Goal: Complete application form

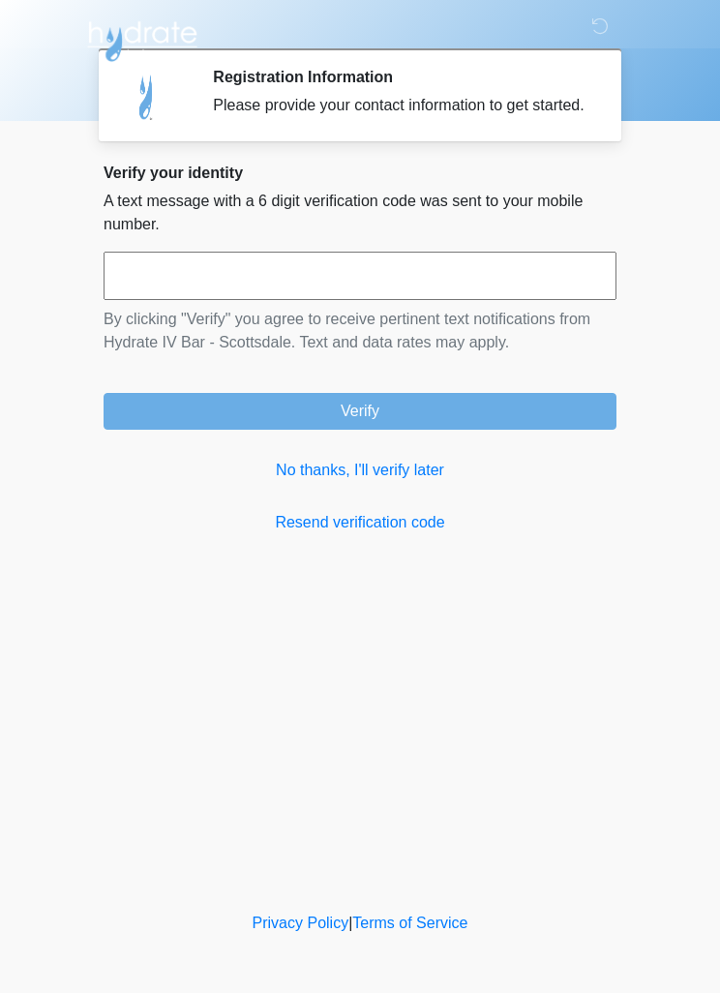
click at [409, 482] on link "No thanks, I'll verify later" at bounding box center [360, 470] width 513 height 23
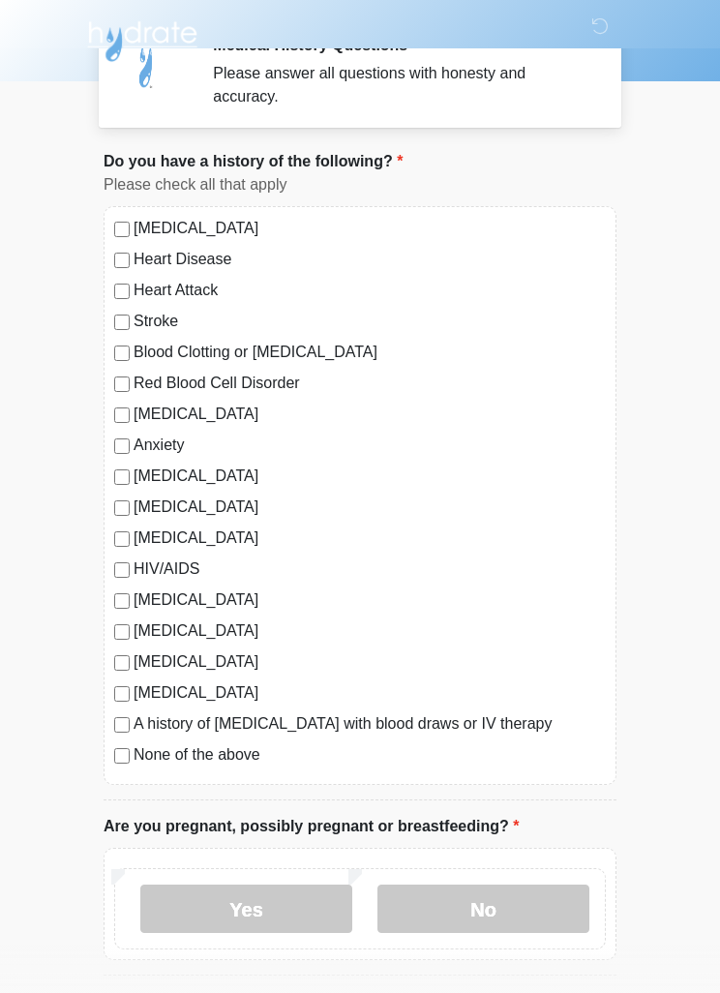
scroll to position [41, 0]
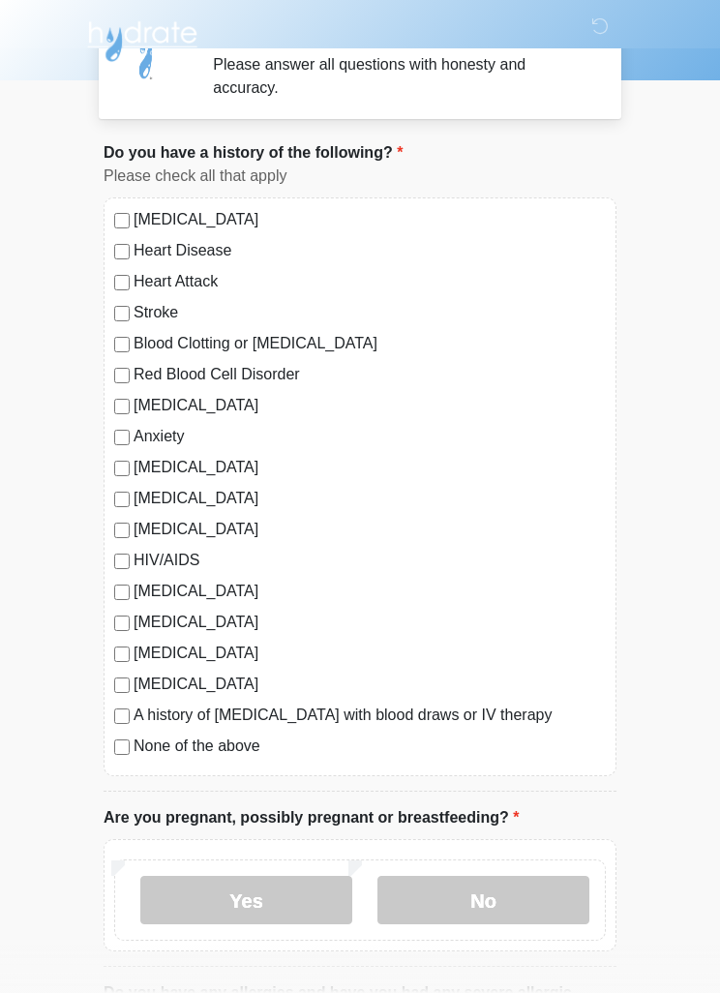
click at [135, 219] on label "[MEDICAL_DATA]" at bounding box center [370, 219] width 472 height 23
click at [135, 311] on label "Stroke" at bounding box center [370, 312] width 472 height 23
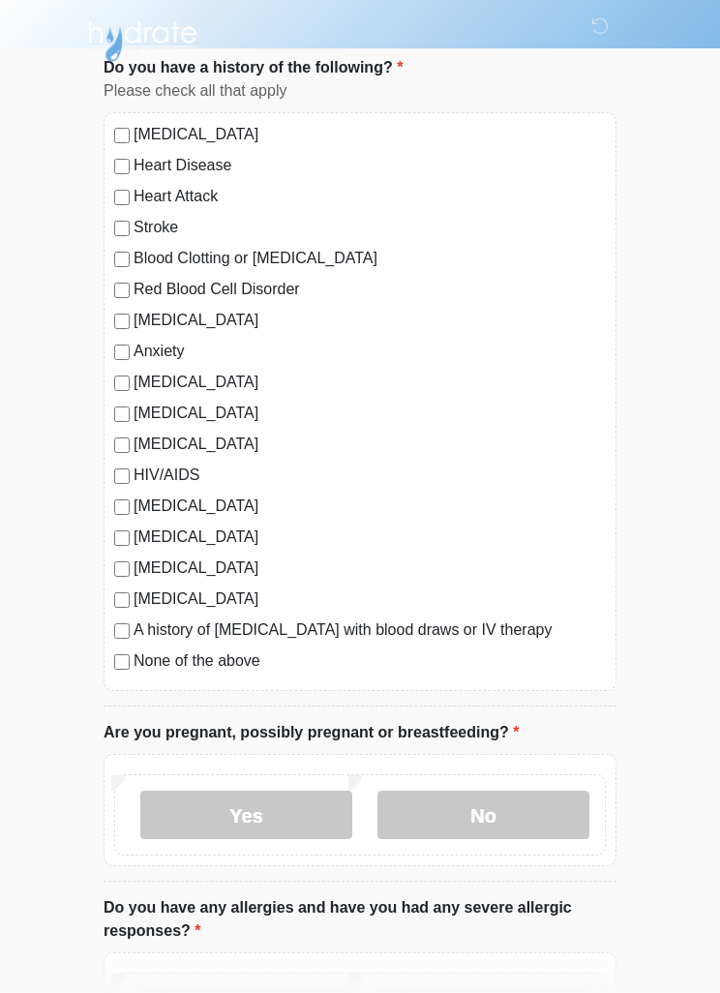
click at [528, 811] on label "No" at bounding box center [484, 815] width 212 height 48
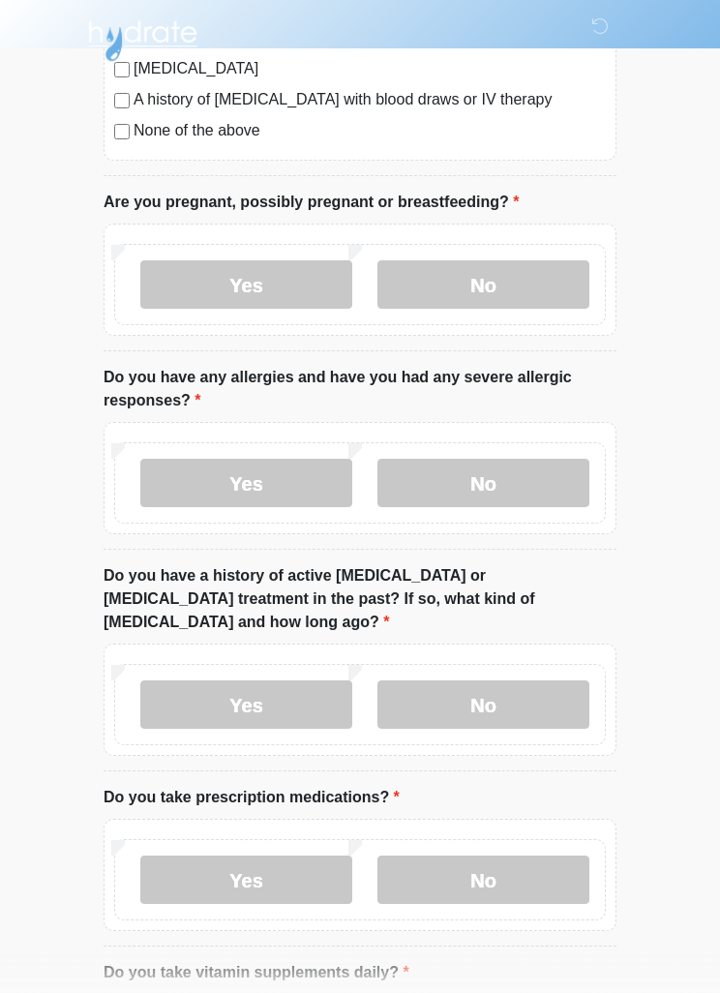
scroll to position [656, 0]
click at [548, 501] on label "No" at bounding box center [484, 483] width 212 height 48
click at [328, 681] on label "Yes" at bounding box center [246, 705] width 212 height 48
click at [290, 856] on label "Yes" at bounding box center [246, 880] width 212 height 48
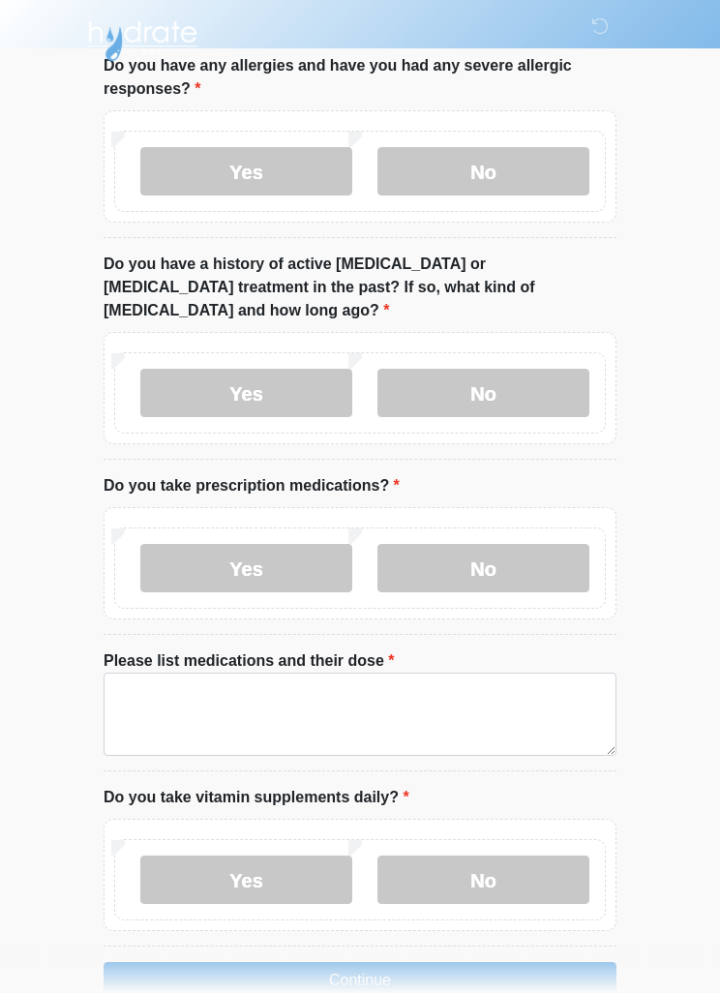
scroll to position [968, 0]
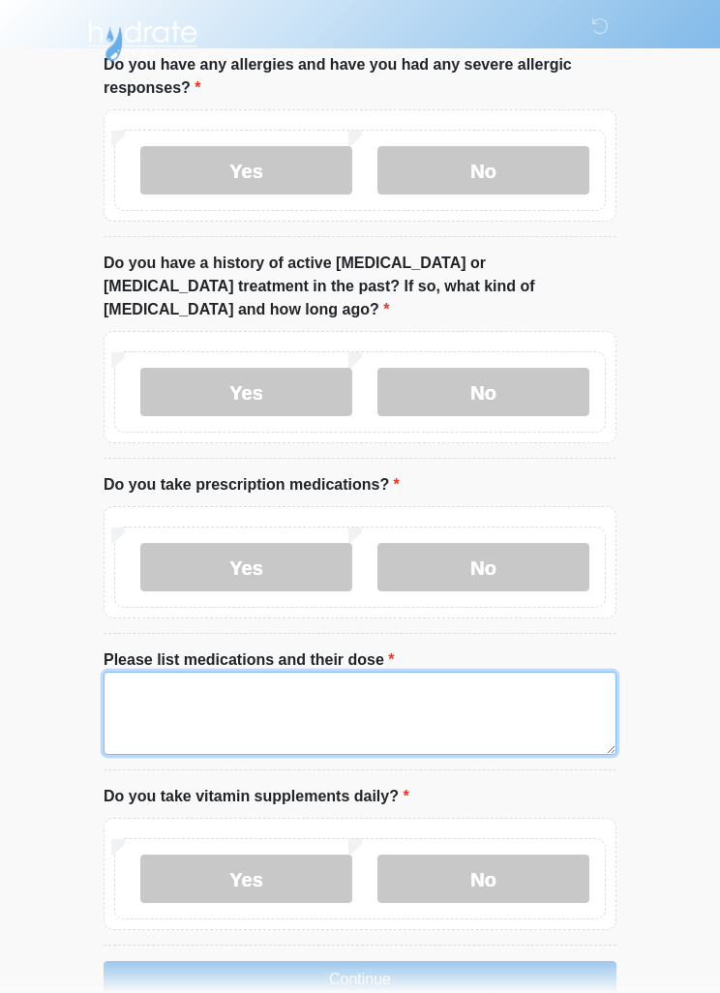
click at [195, 676] on textarea "Please list medications and their dose" at bounding box center [360, 714] width 513 height 83
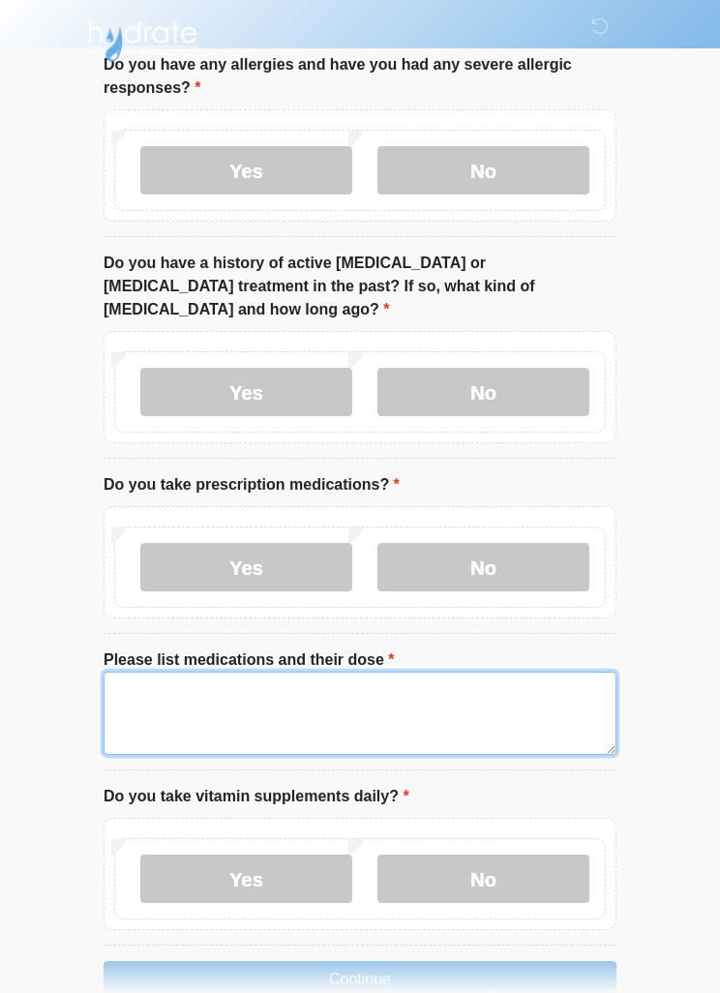
click at [279, 685] on textarea "Please list medications and their dose" at bounding box center [360, 713] width 513 height 83
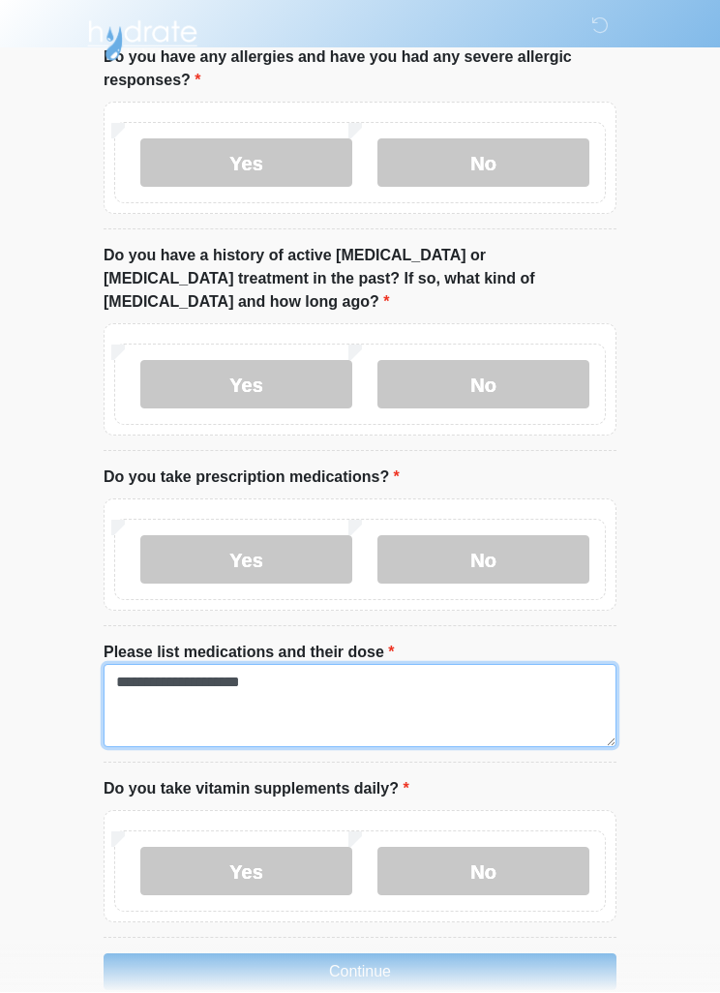
click at [284, 665] on textarea "**********" at bounding box center [360, 706] width 513 height 83
type textarea "**********"
